Goal: Browse casually

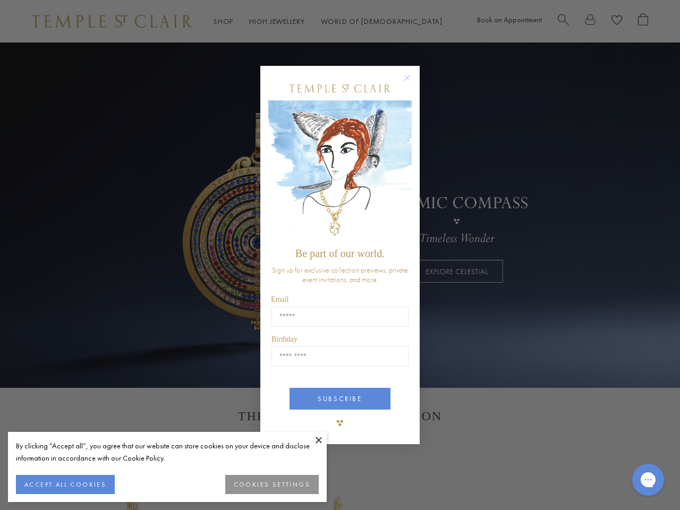
click at [340, 255] on span "Be part of our world." at bounding box center [339, 253] width 89 height 12
click at [319, 440] on button at bounding box center [319, 440] width 16 height 16
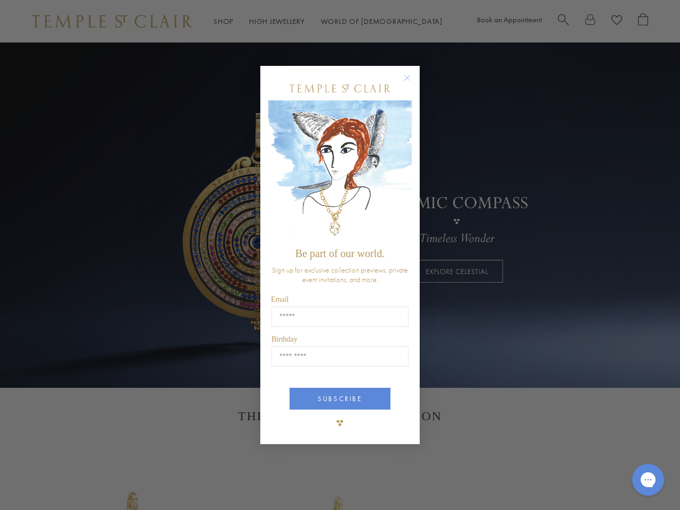
click at [65, 484] on div "Close dialog Be part of our world. Sign up for exclusive collection previews, p…" at bounding box center [340, 255] width 680 height 510
click at [273, 484] on div "Close dialog Be part of our world. Sign up for exclusive collection previews, p…" at bounding box center [340, 255] width 680 height 510
click at [412, 82] on icon "Close dialog" at bounding box center [406, 77] width 13 height 13
click at [340, 399] on button "SUBSCRIBE" at bounding box center [339, 399] width 101 height 22
click at [648, 480] on icon "Gorgias live chat" at bounding box center [648, 479] width 10 height 10
